Goal: Task Accomplishment & Management: Manage account settings

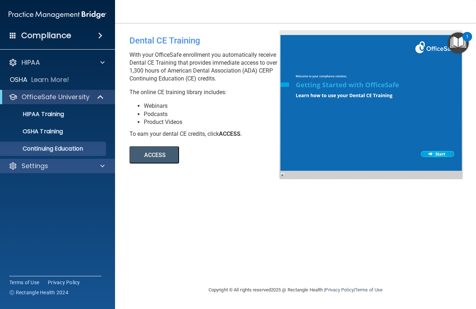
click at [38, 166] on p "Settings" at bounding box center [35, 166] width 27 height 9
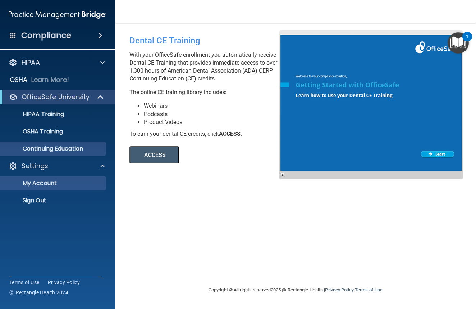
click at [41, 184] on p "My Account" at bounding box center [54, 183] width 98 height 7
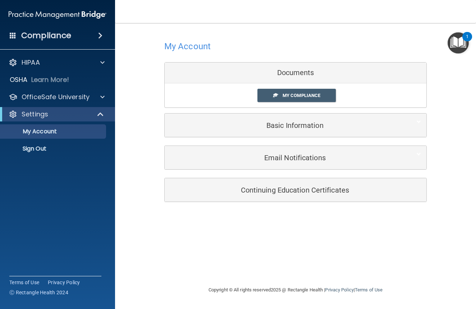
click at [291, 190] on h5 "Continuing Education Certificates" at bounding box center [284, 190] width 229 height 8
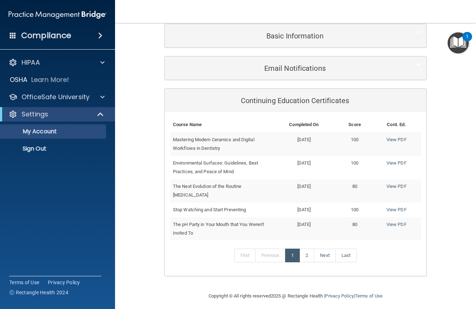
scroll to position [89, 0]
click at [309, 252] on link "2" at bounding box center [306, 256] width 15 height 14
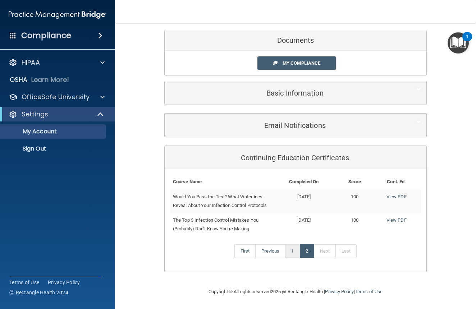
click at [291, 244] on link "1" at bounding box center [292, 251] width 15 height 14
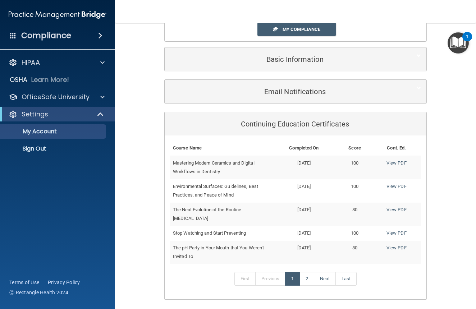
scroll to position [59, 0]
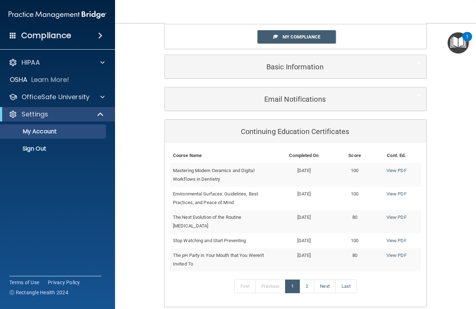
click at [300, 100] on h5 "Email Notifications" at bounding box center [284, 99] width 229 height 8
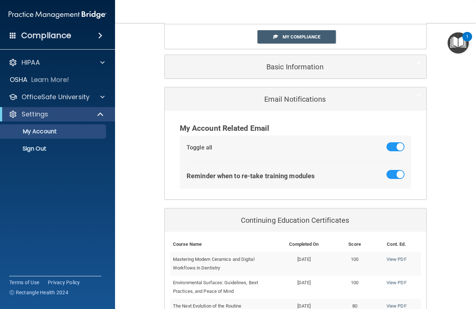
click at [285, 65] on h5 "Basic Information" at bounding box center [284, 67] width 229 height 8
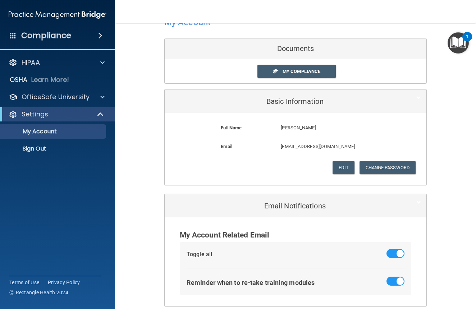
scroll to position [10, 0]
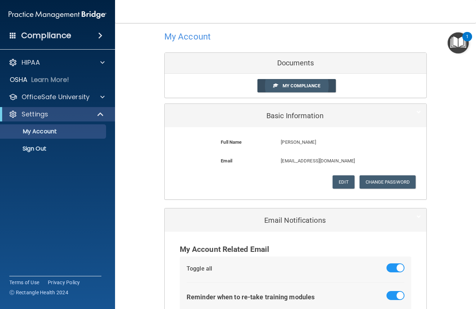
click at [300, 86] on span "My Compliance" at bounding box center [301, 85] width 38 height 5
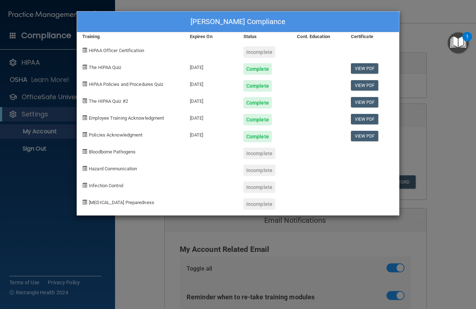
click at [85, 151] on span at bounding box center [84, 151] width 5 height 5
click at [140, 5] on div "[PERSON_NAME] Compliance Training Expires On Status Cont. Education Certificate…" at bounding box center [238, 154] width 476 height 309
